Goal: Task Accomplishment & Management: Complete application form

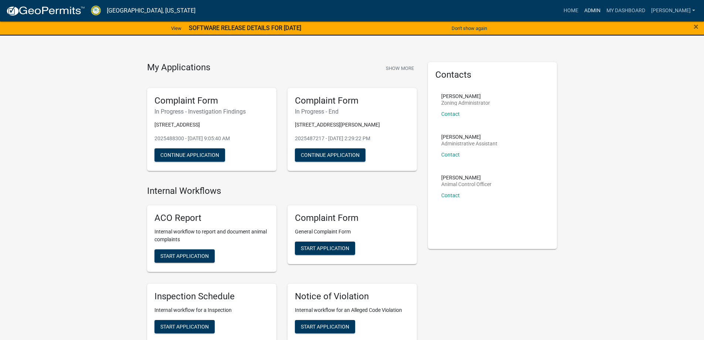
click at [600, 9] on link "Admin" at bounding box center [592, 11] width 22 height 14
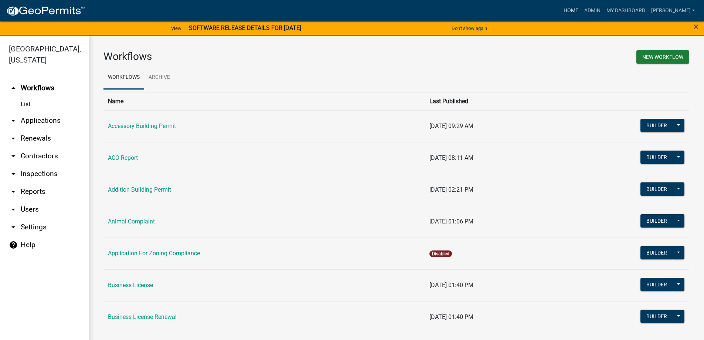
click at [575, 10] on link "Home" at bounding box center [571, 11] width 21 height 14
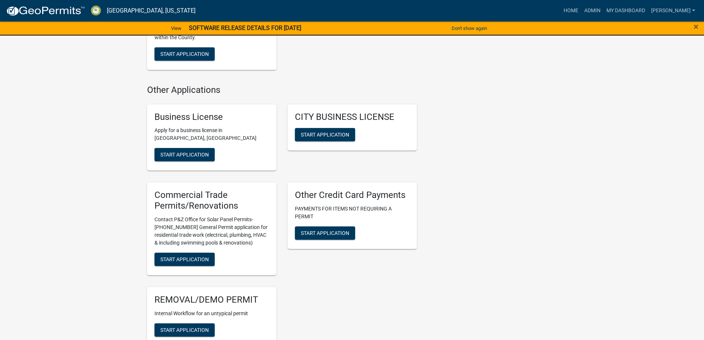
scroll to position [1072, 0]
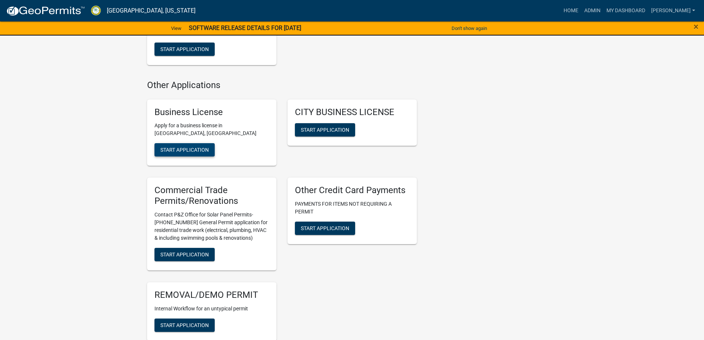
click at [177, 153] on span "Start Application" at bounding box center [184, 150] width 48 height 6
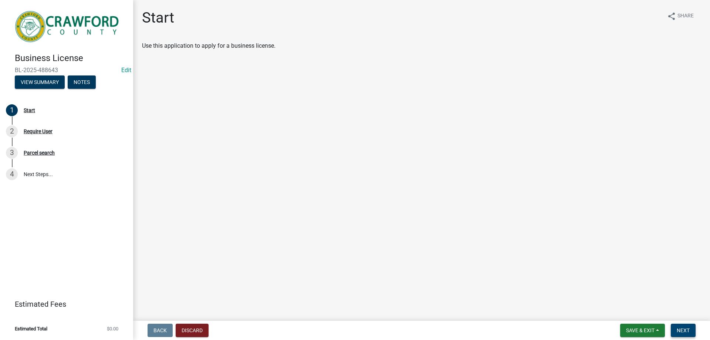
click at [688, 329] on span "Next" at bounding box center [682, 330] width 13 height 6
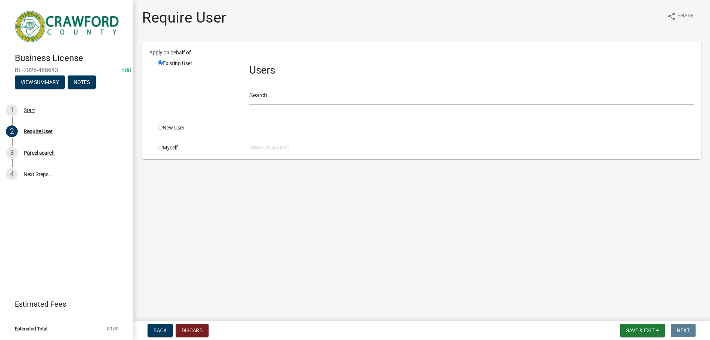
click at [161, 127] on input "radio" at bounding box center [160, 127] width 5 height 5
radio input "true"
radio input "false"
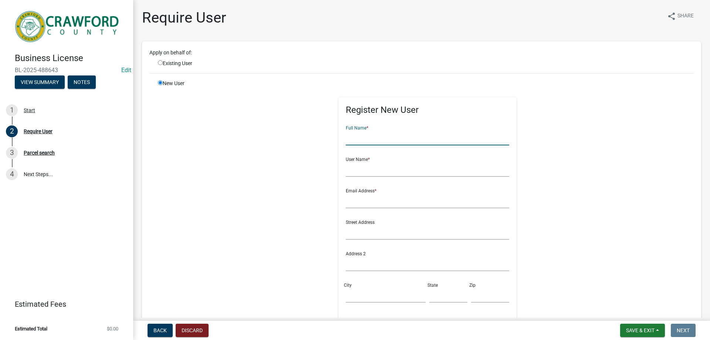
click at [354, 140] on input "text" at bounding box center [428, 137] width 164 height 15
type input "[PERSON_NAME]"
type input "tinasanders"
click at [365, 202] on input "text" at bounding box center [428, 200] width 164 height 15
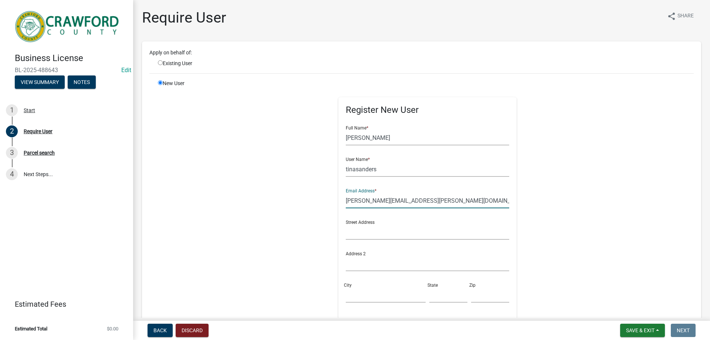
type input "[PERSON_NAME][EMAIL_ADDRESS][PERSON_NAME][DOMAIN_NAME]"
click at [356, 234] on input "text" at bounding box center [428, 231] width 164 height 15
type input "[STREET_ADDRESS][PERSON_NAME]"
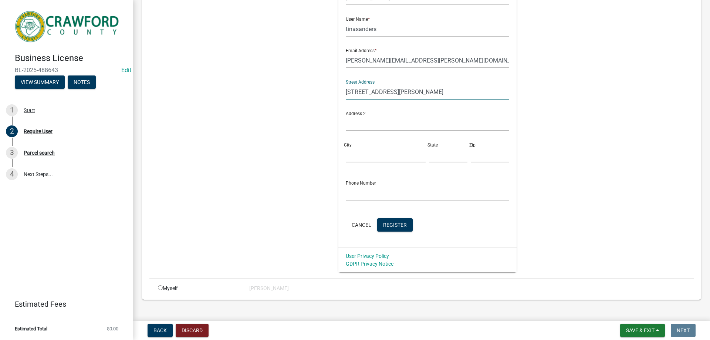
scroll to position [151, 0]
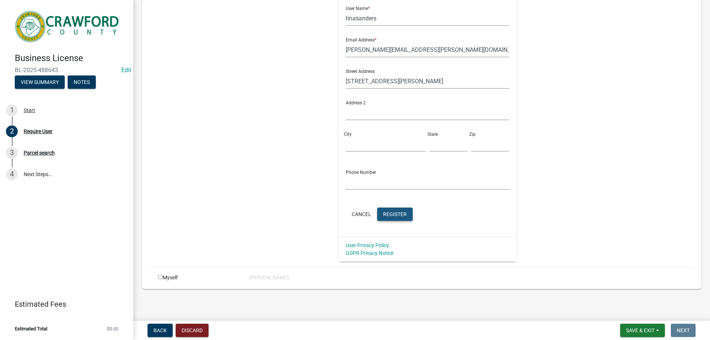
click at [383, 211] on span "Register" at bounding box center [395, 214] width 24 height 6
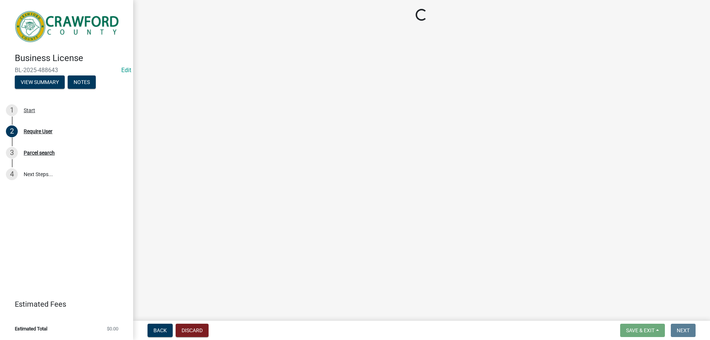
scroll to position [0, 0]
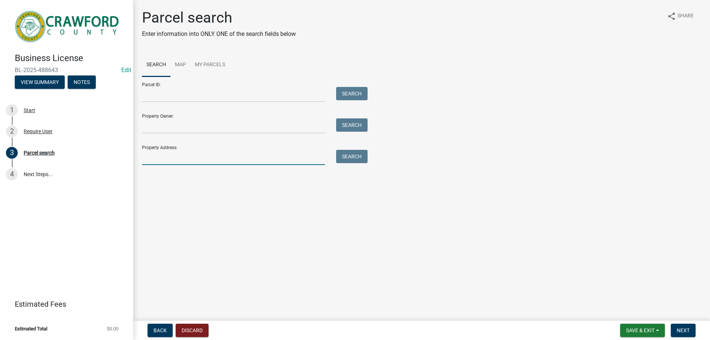
click at [152, 156] on input "Property Address:" at bounding box center [233, 157] width 183 height 15
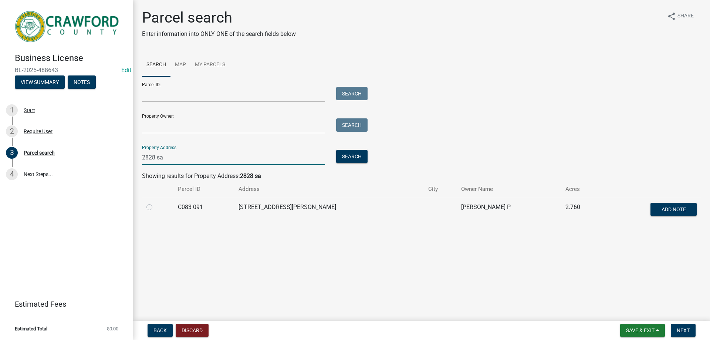
type input "2828 sa"
click at [155, 203] on label at bounding box center [155, 203] width 0 height 0
click at [155, 207] on 091 "radio" at bounding box center [157, 205] width 5 height 5
radio 091 "true"
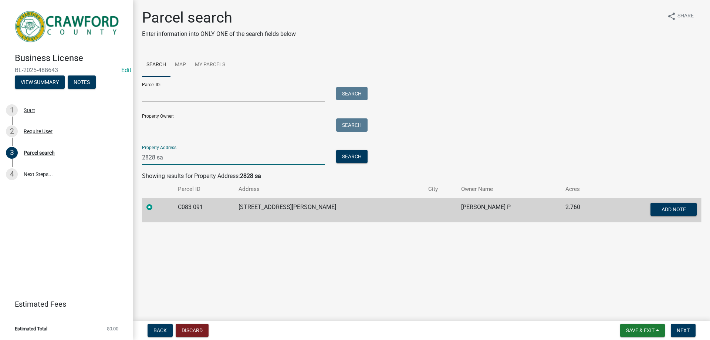
click at [163, 159] on input "2828 sa" at bounding box center [233, 157] width 183 height 15
click at [165, 159] on input "2828 sa" at bounding box center [233, 157] width 183 height 15
type input "2828"
click at [680, 330] on span "Next" at bounding box center [682, 330] width 13 height 6
